Goal: Navigation & Orientation: Find specific page/section

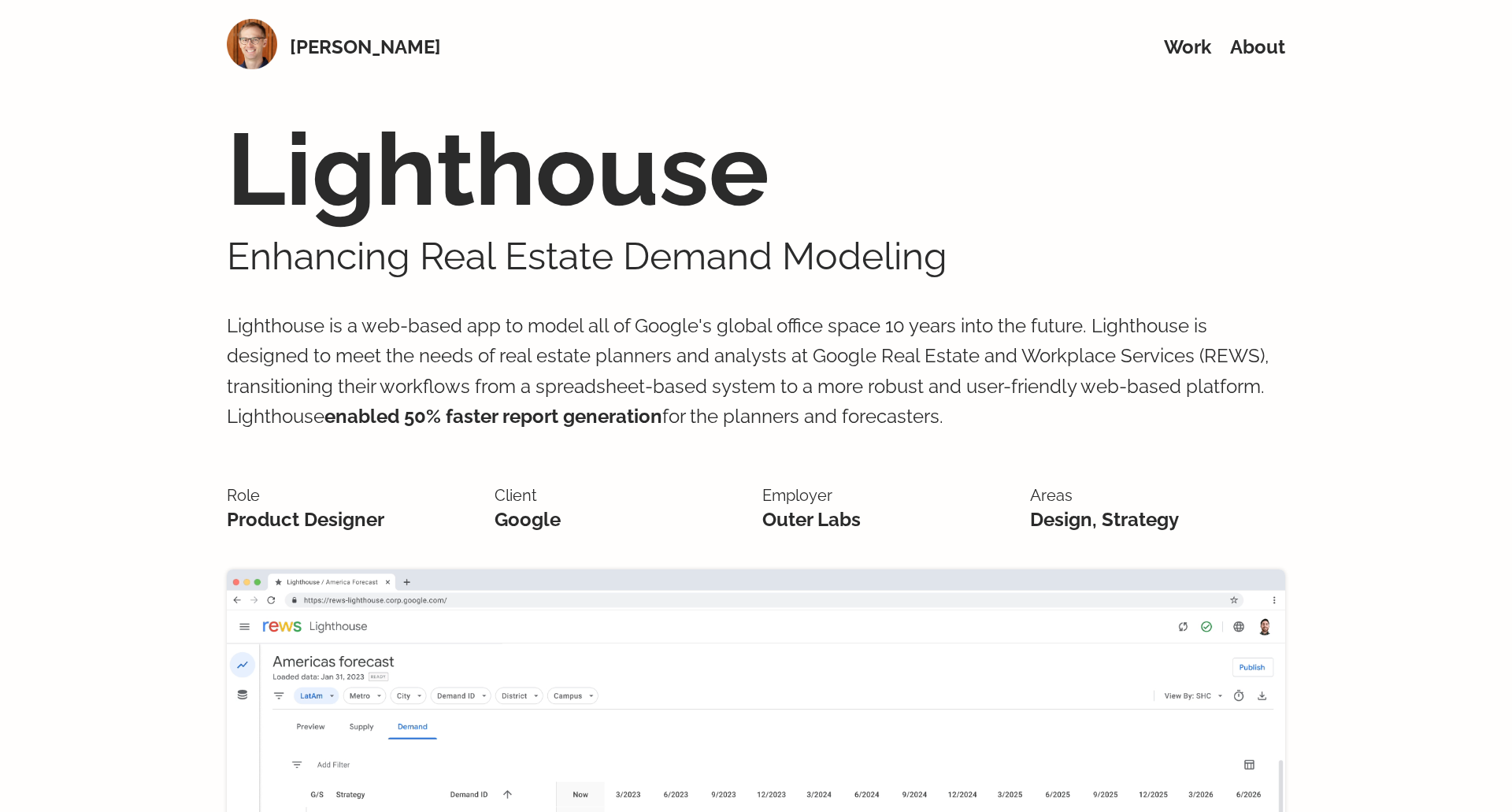
click at [263, 52] on img at bounding box center [252, 44] width 50 height 50
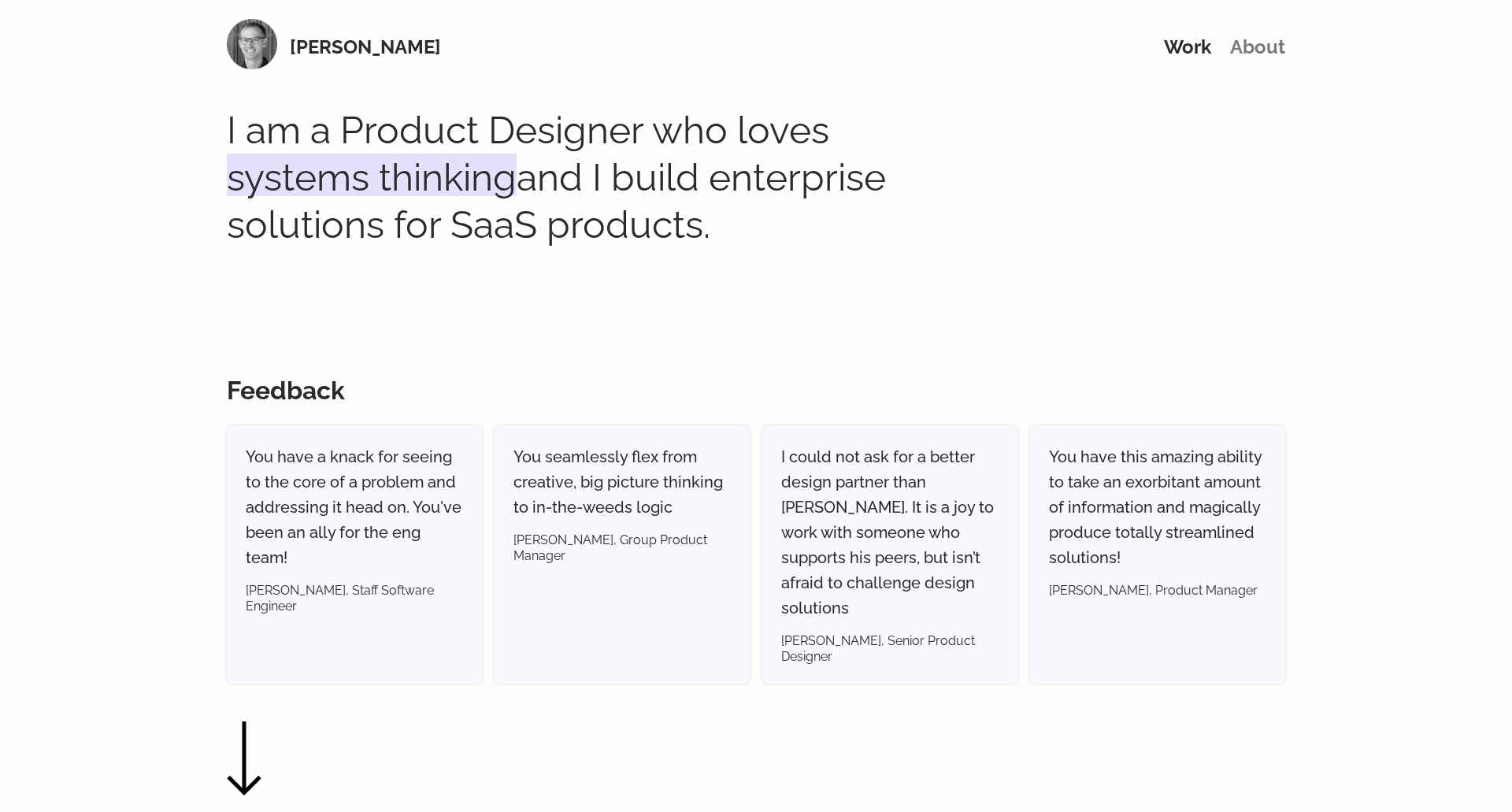
click at [1251, 51] on link "About" at bounding box center [1257, 47] width 55 height 22
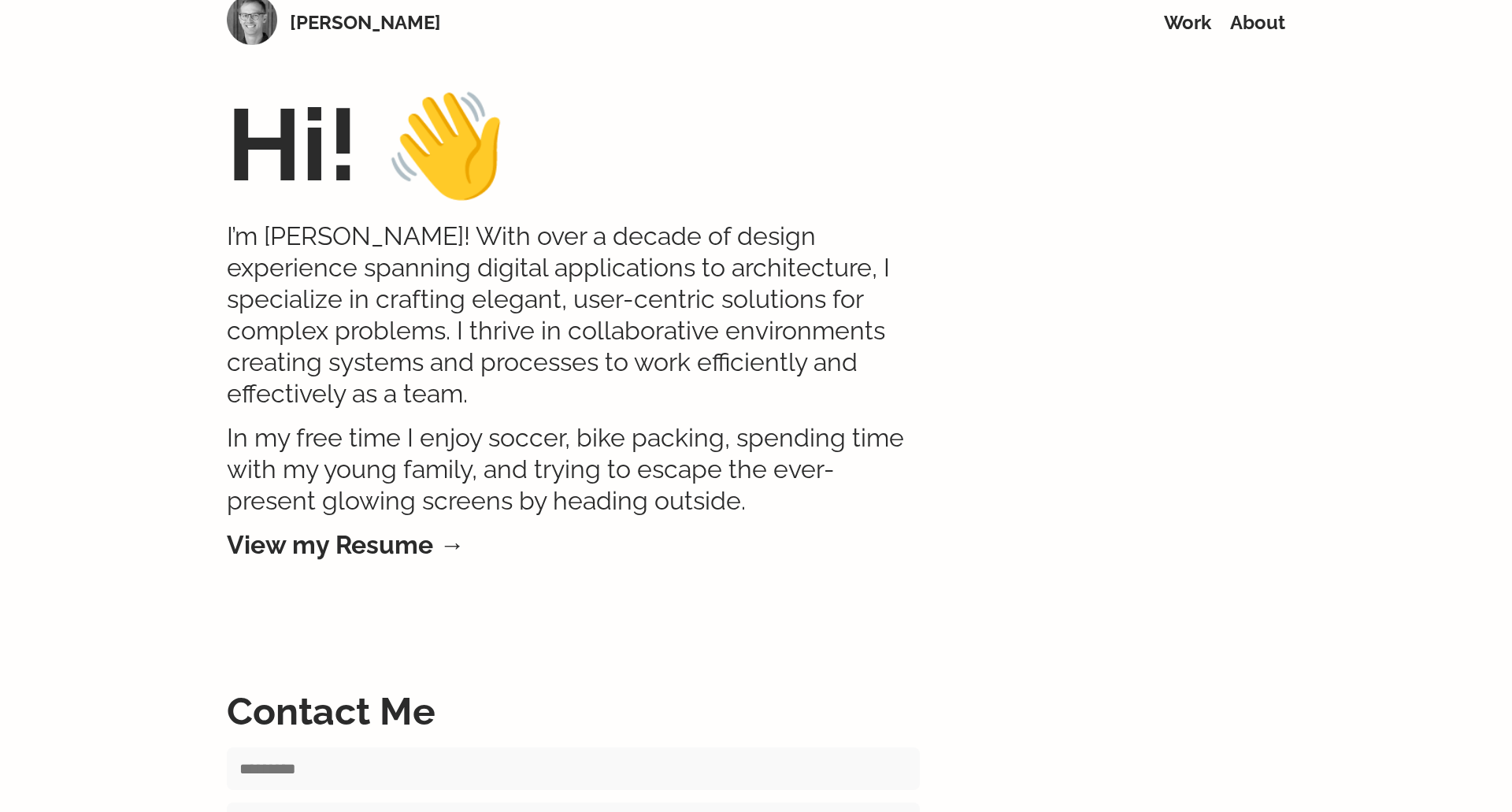
scroll to position [9, 0]
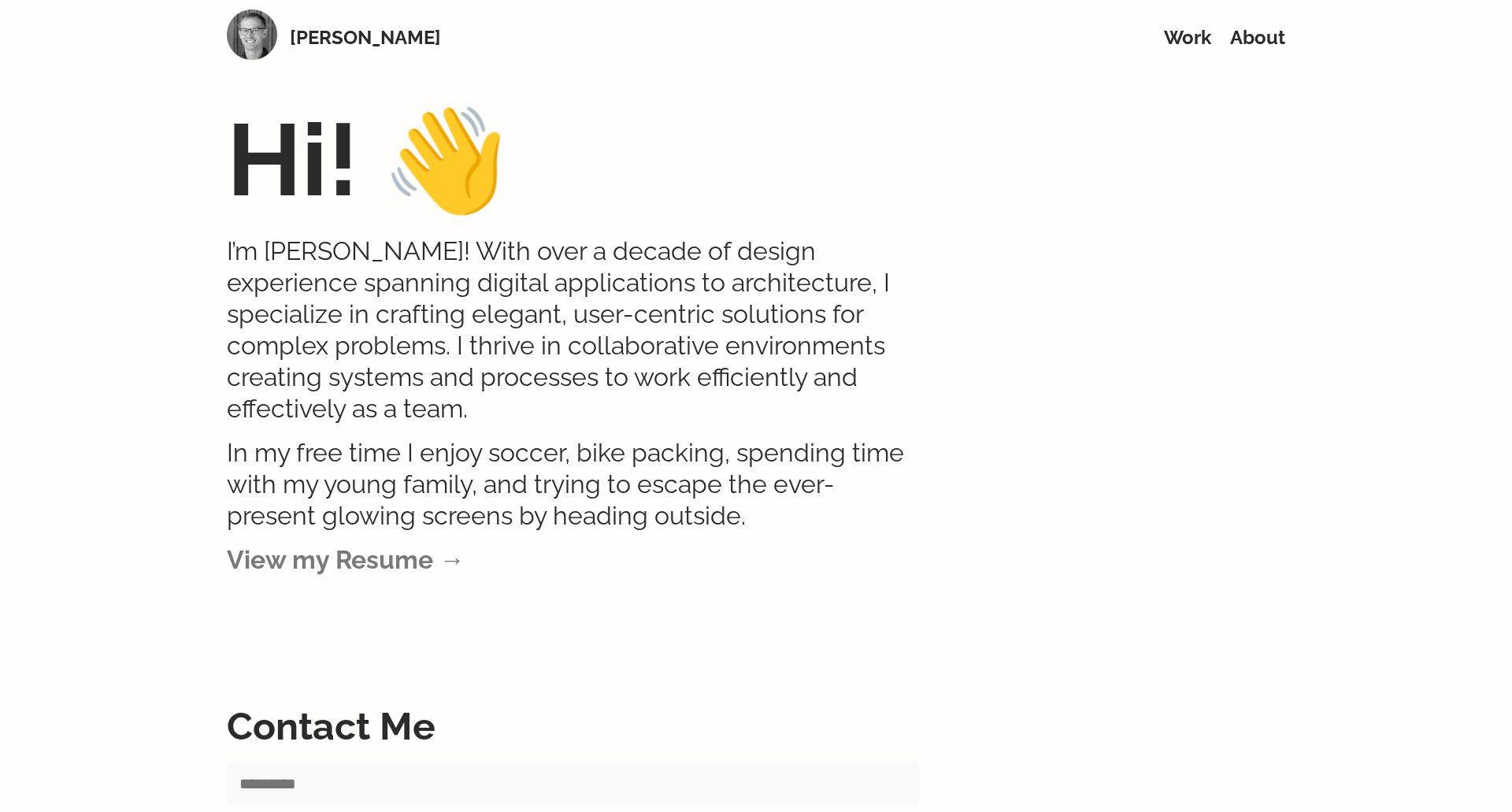
click at [345, 544] on link "View my Resume →" at bounding box center [574, 560] width 693 height 32
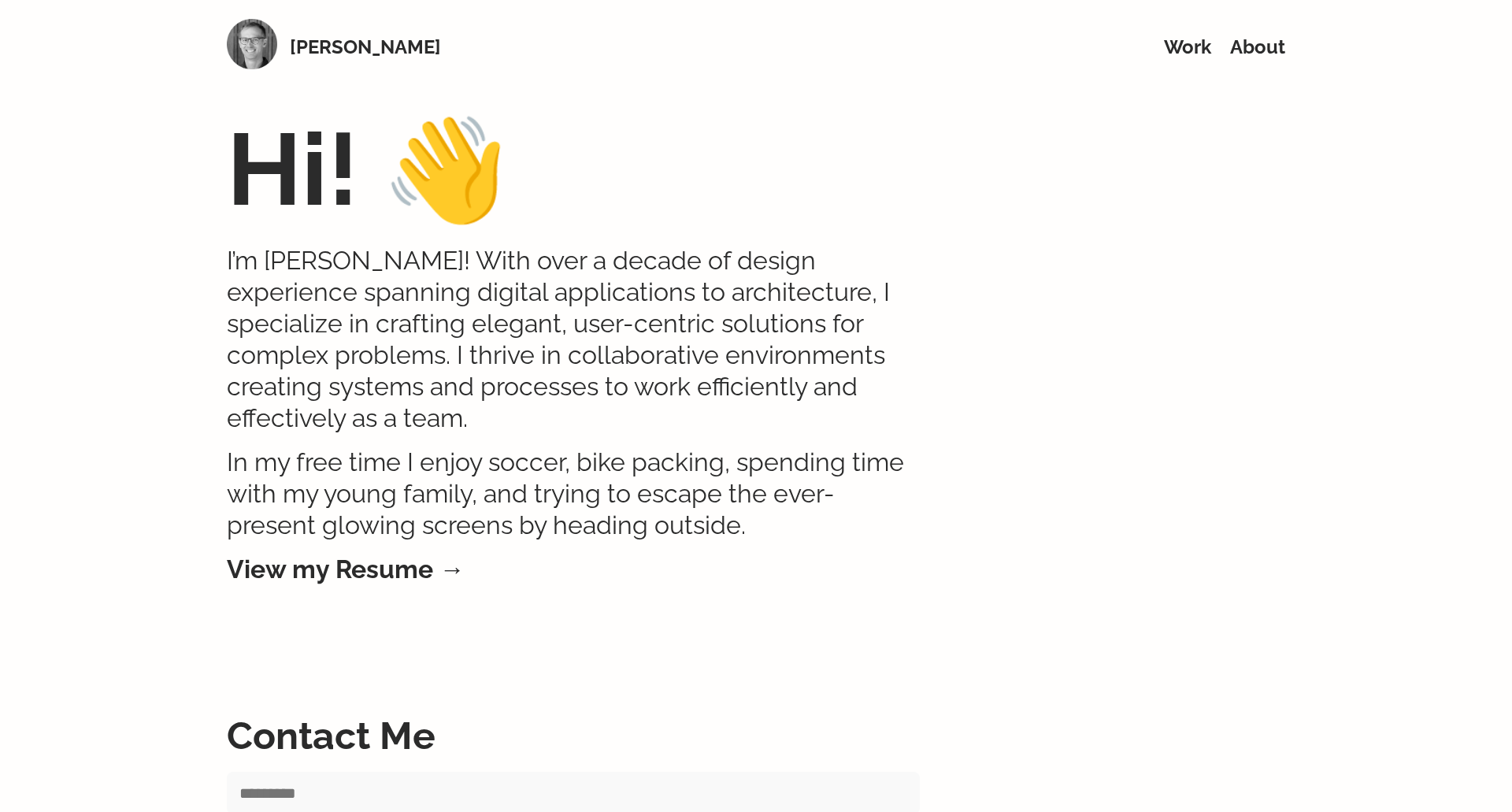
scroll to position [9, 0]
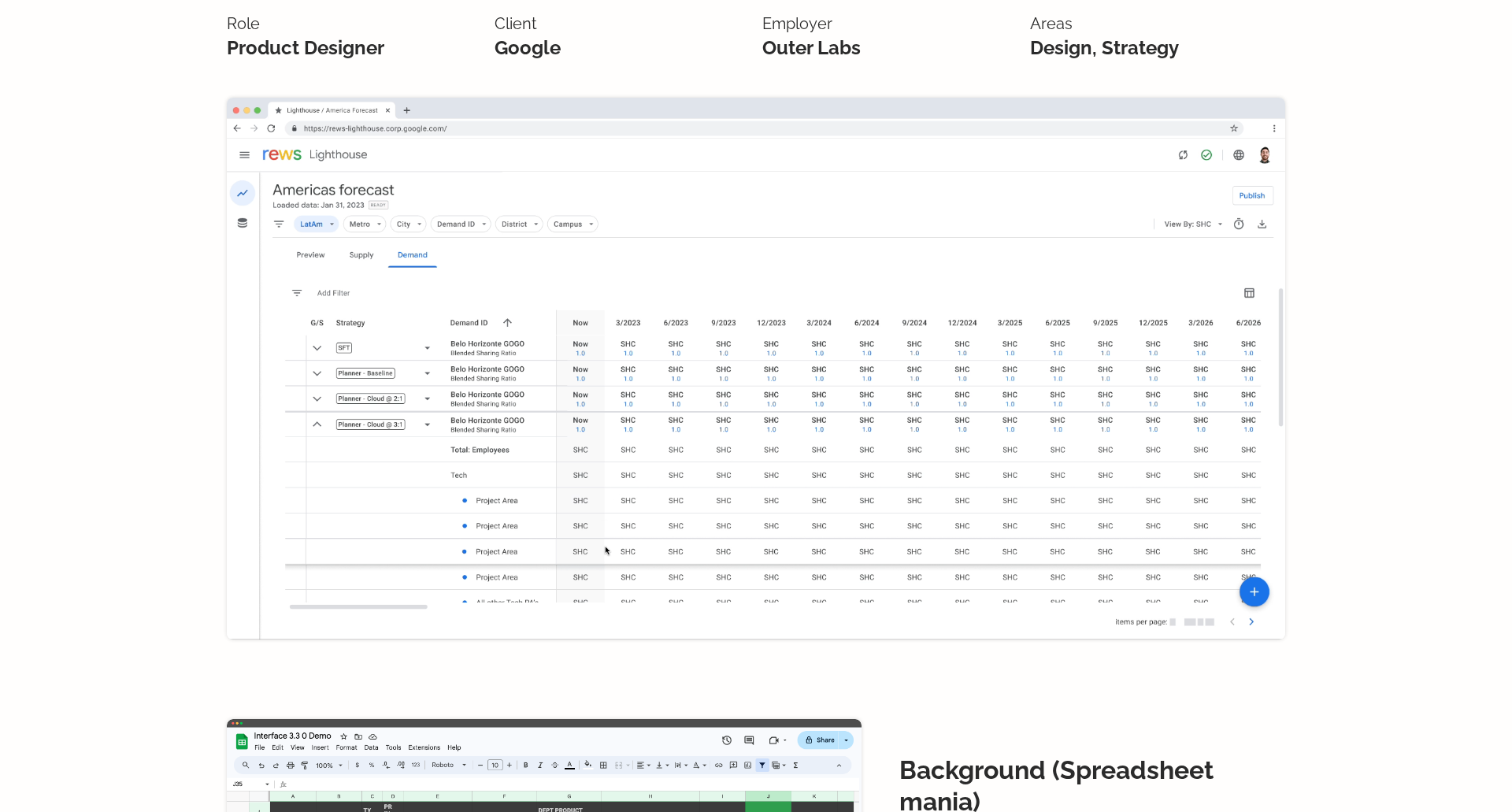
scroll to position [467, 0]
